Goal: Obtain resource: Download file/media

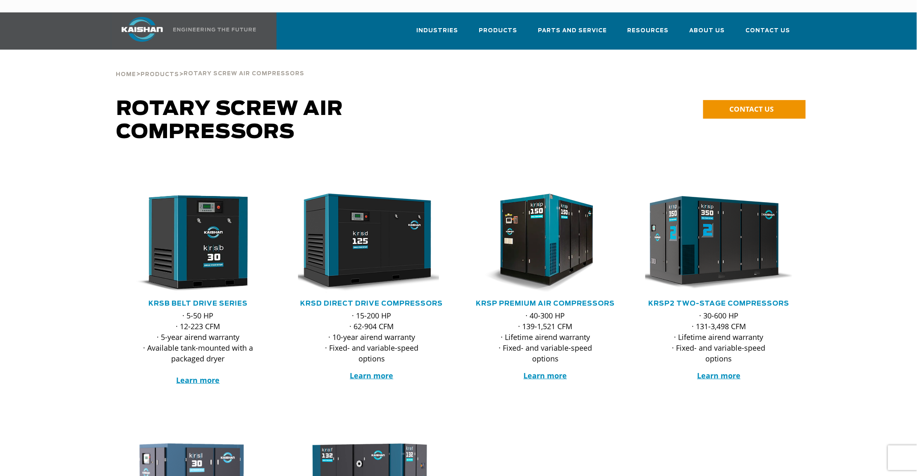
click at [720, 253] on img at bounding box center [713, 243] width 162 height 109
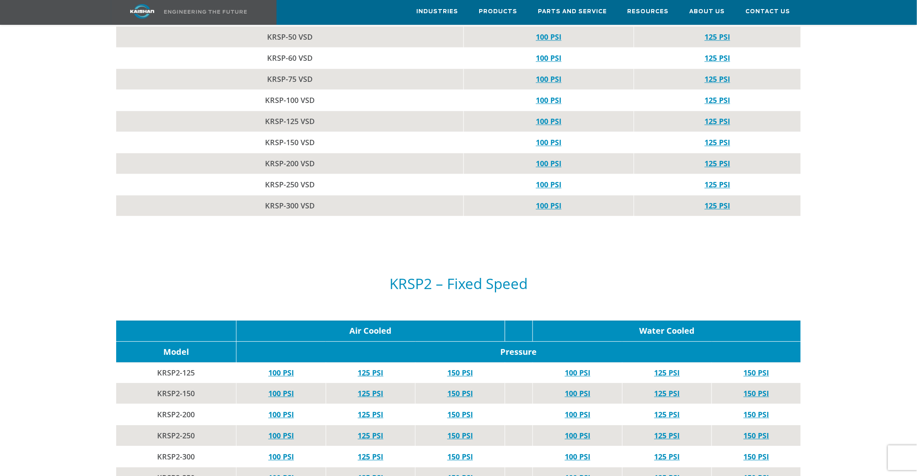
scroll to position [2170, 0]
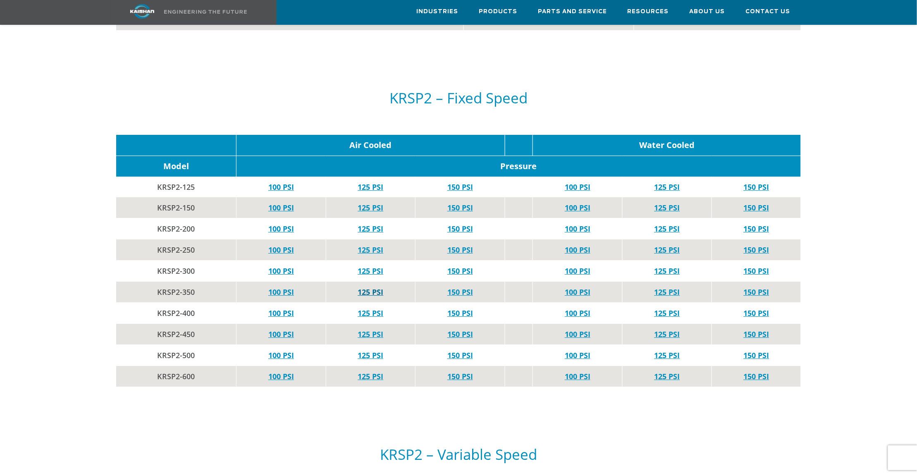
click at [367, 287] on link "125 PSI" at bounding box center [371, 292] width 26 height 10
click at [673, 287] on link "125 PSI" at bounding box center [667, 292] width 26 height 10
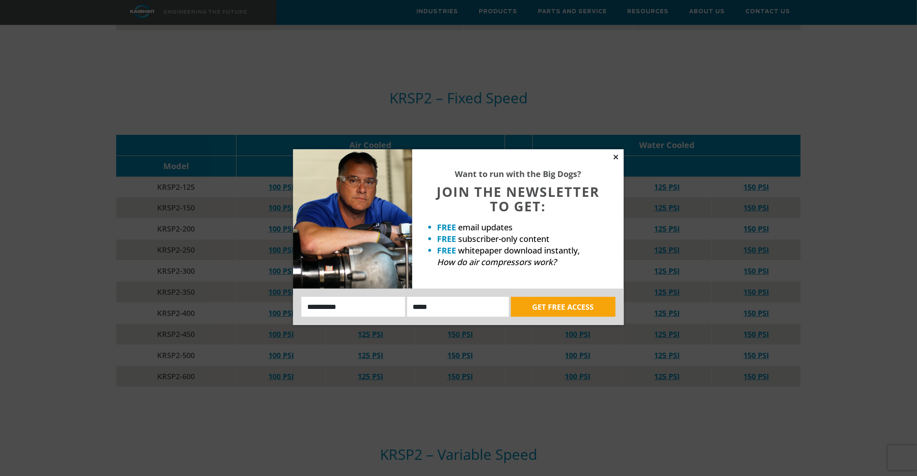
click at [616, 156] on icon at bounding box center [615, 156] width 7 height 7
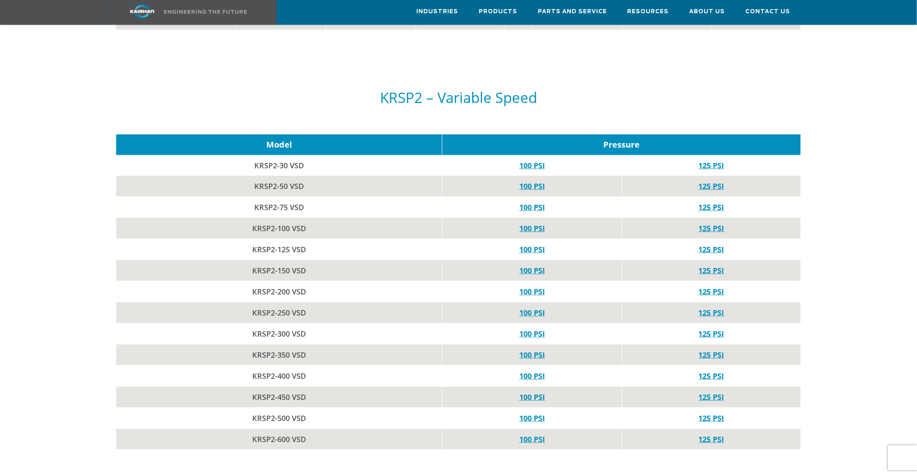
scroll to position [2635, 0]
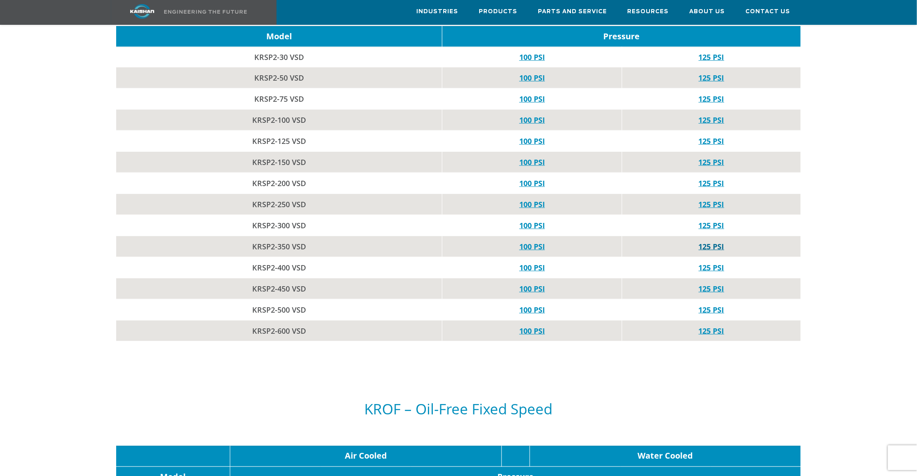
click at [710, 241] on link "125 PSI" at bounding box center [712, 246] width 26 height 10
